Goal: Information Seeking & Learning: Learn about a topic

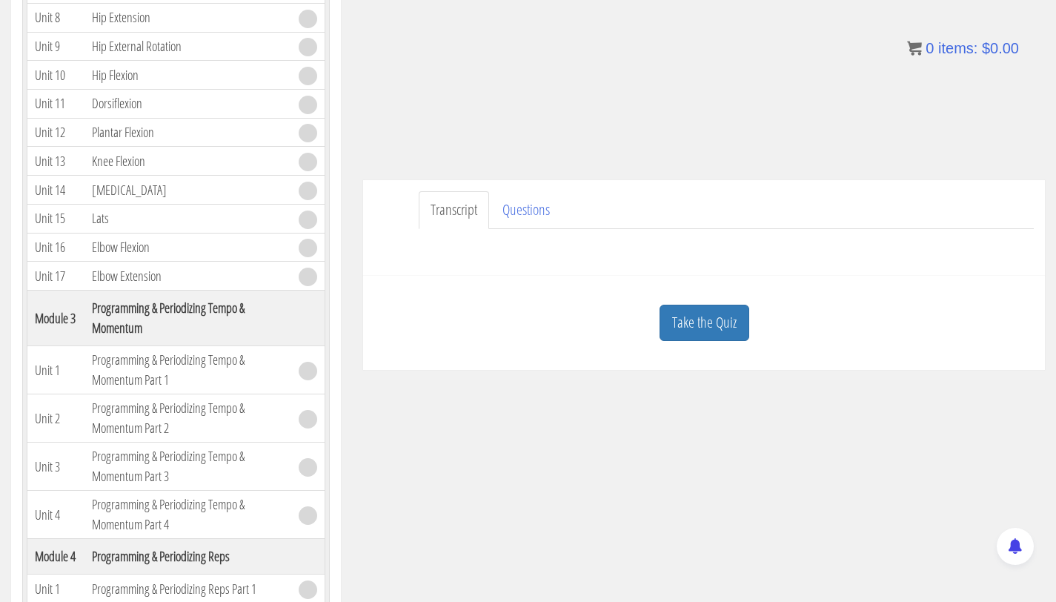
scroll to position [459, 0]
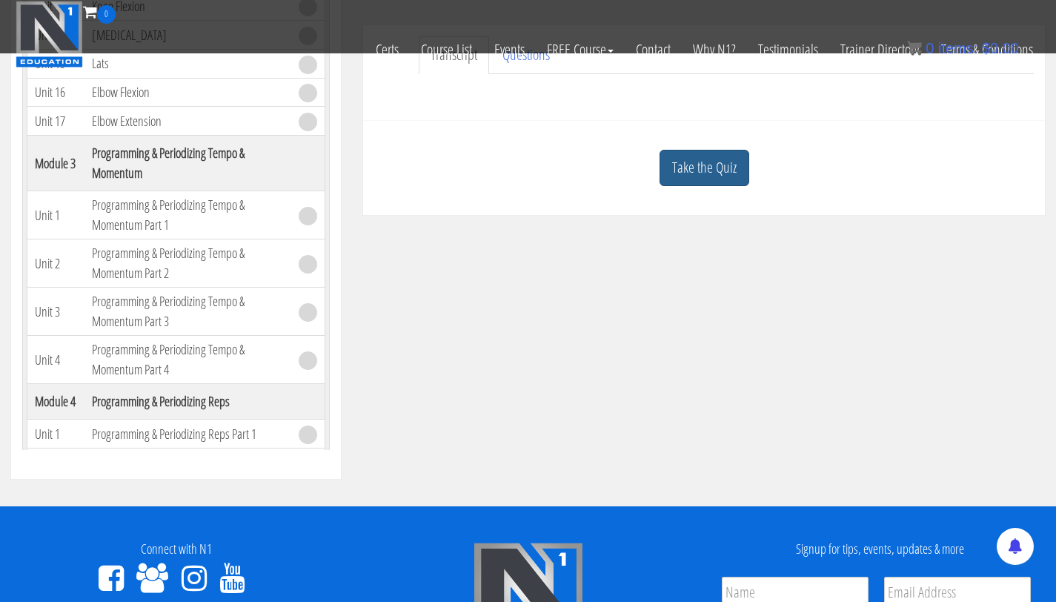
click at [693, 176] on link "Take the Quiz" at bounding box center [705, 168] width 90 height 36
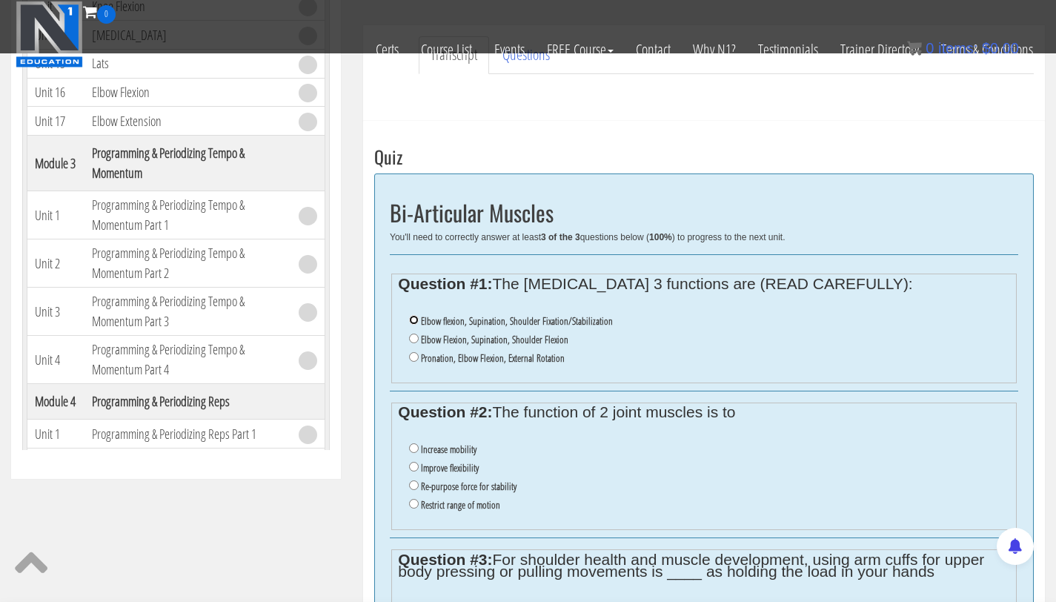
click at [414, 321] on input "Elbow flexion, Supination, Shoulder Fixation/Stabilization" at bounding box center [414, 320] width 10 height 10
radio input "true"
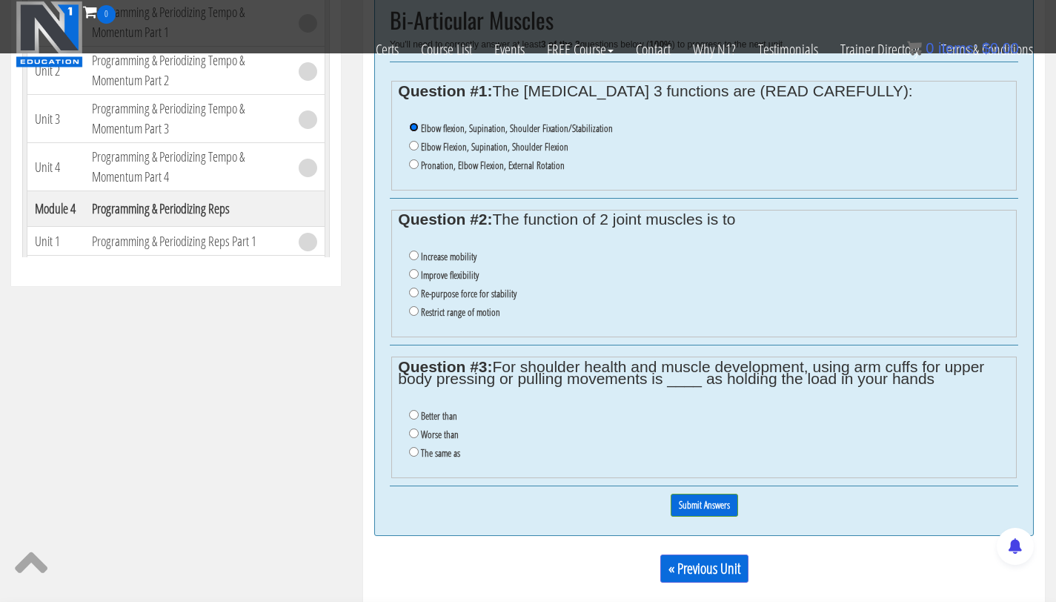
scroll to position [656, 0]
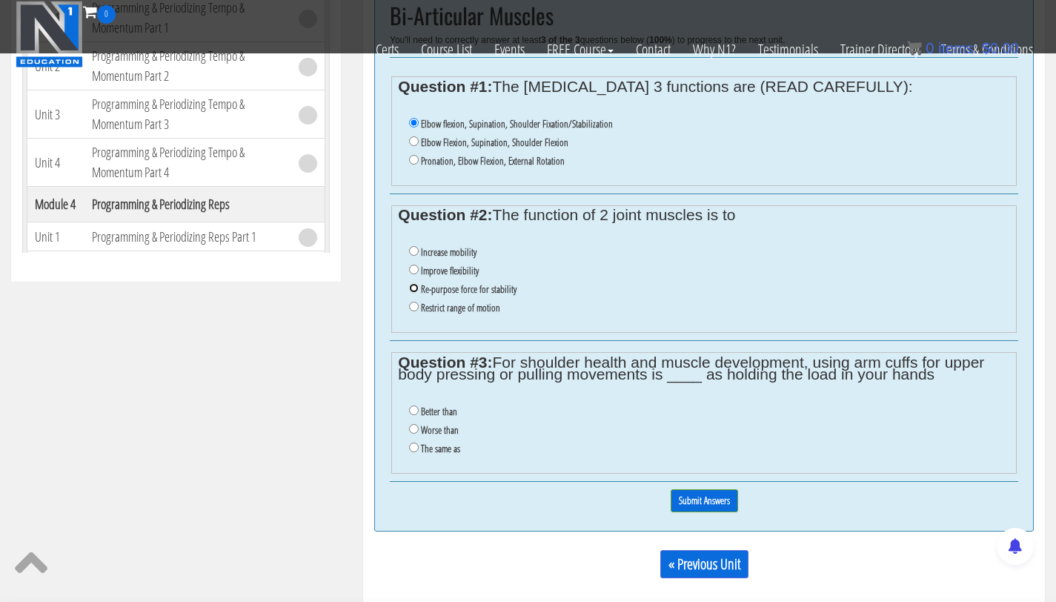
click at [413, 288] on input "Re-purpose force for stability" at bounding box center [414, 288] width 10 height 10
radio input "true"
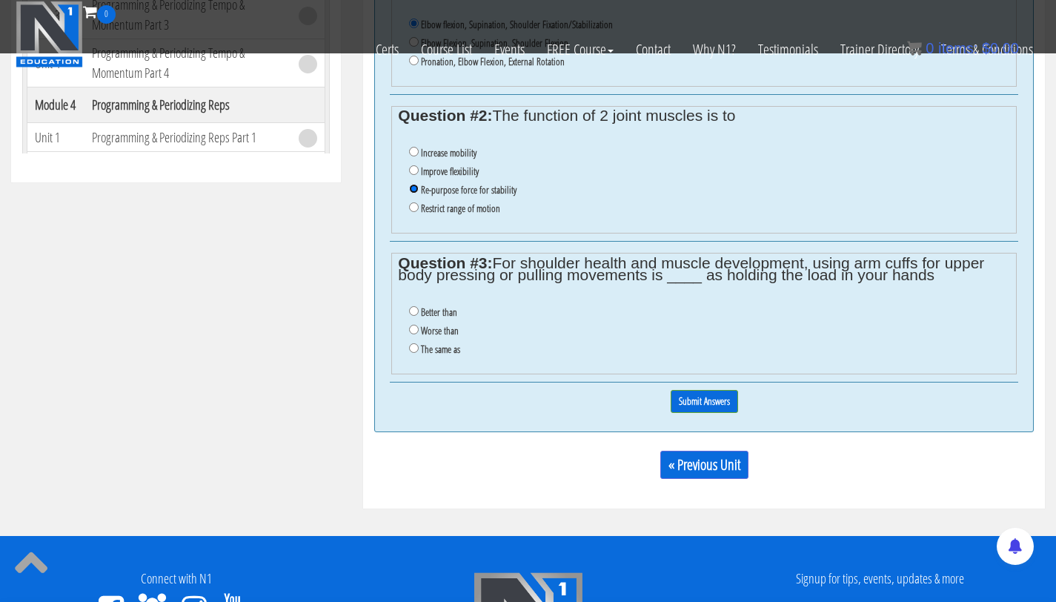
scroll to position [756, 0]
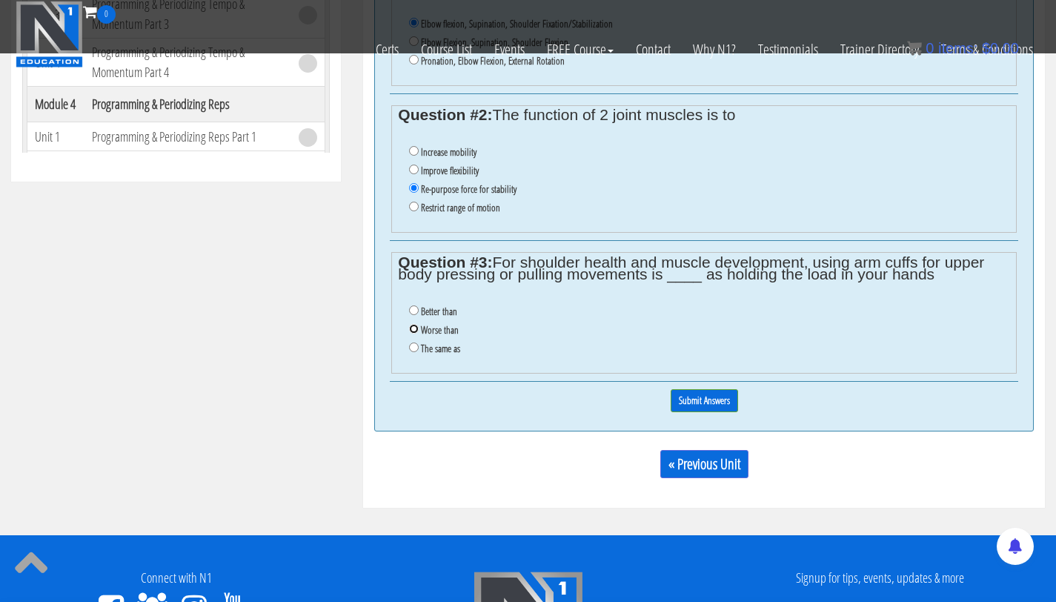
click at [411, 327] on input "Worse than" at bounding box center [414, 329] width 10 height 10
radio input "true"
click at [698, 405] on input "Submit Answers" at bounding box center [704, 400] width 67 height 23
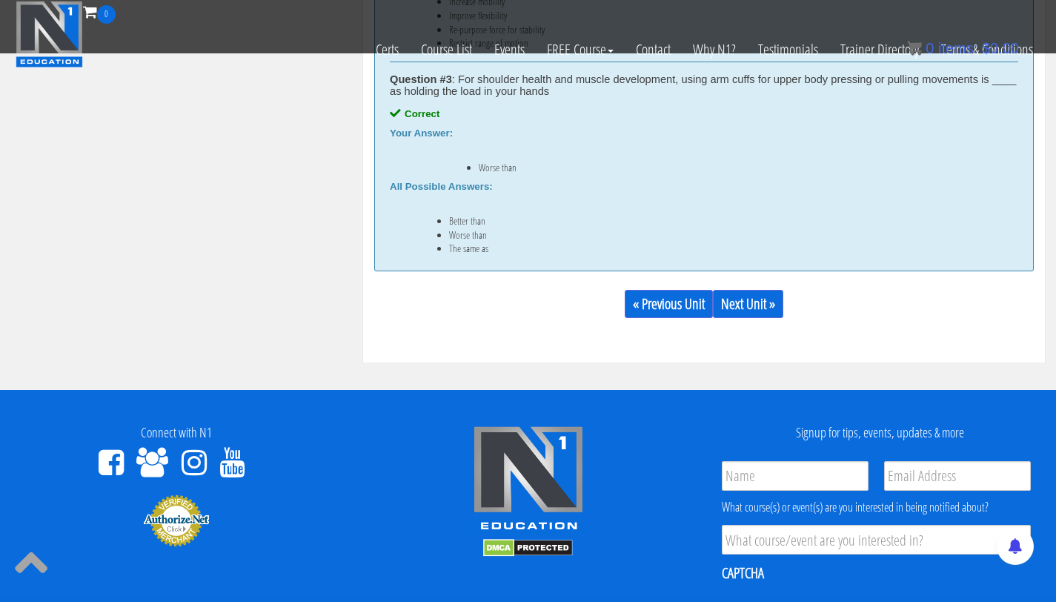
scroll to position [1198, 0]
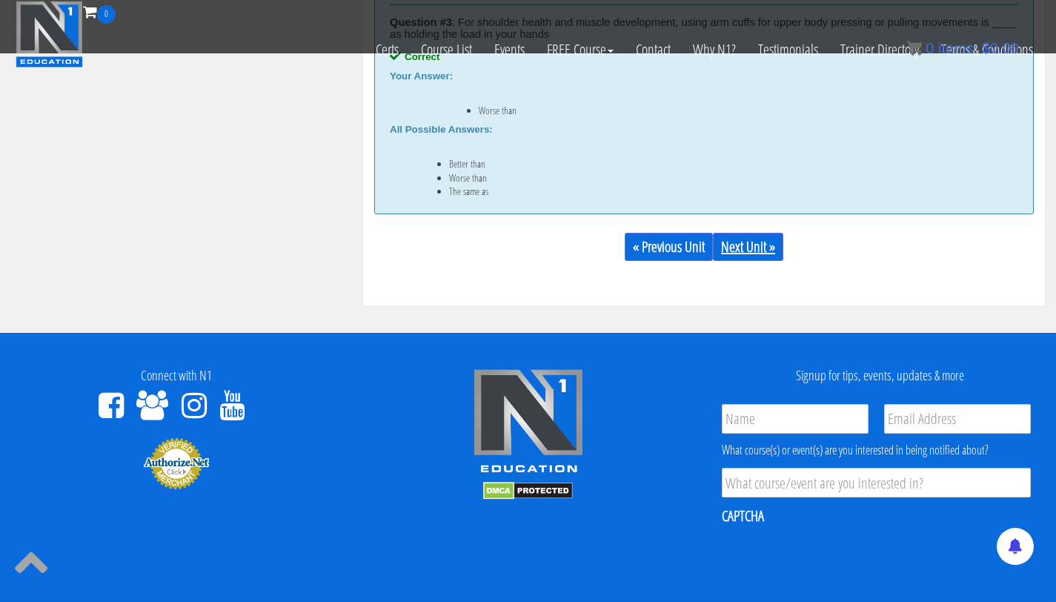
click at [737, 248] on link "Next Unit »" at bounding box center [748, 247] width 70 height 28
